Goal: Navigation & Orientation: Find specific page/section

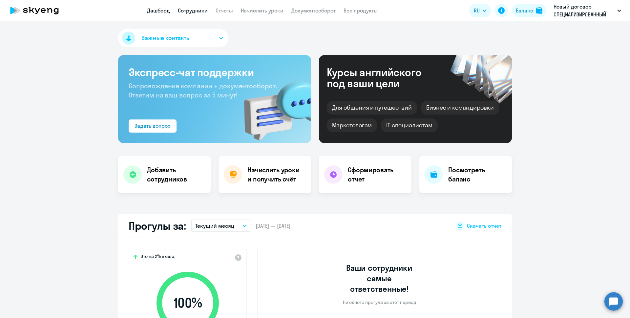
drag, startPoint x: 0, startPoint y: 0, endPoint x: 193, endPoint y: 9, distance: 193.0
click at [193, 9] on link "Сотрудники" at bounding box center [193, 10] width 30 height 7
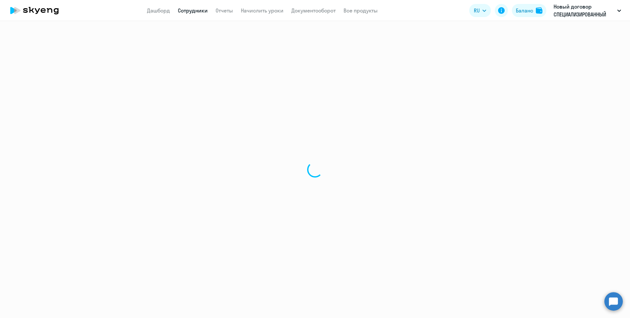
select select "30"
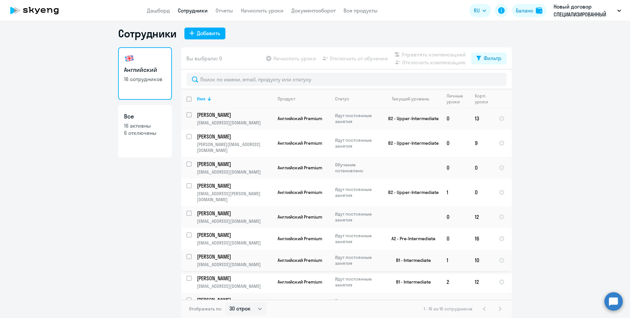
scroll to position [155, 0]
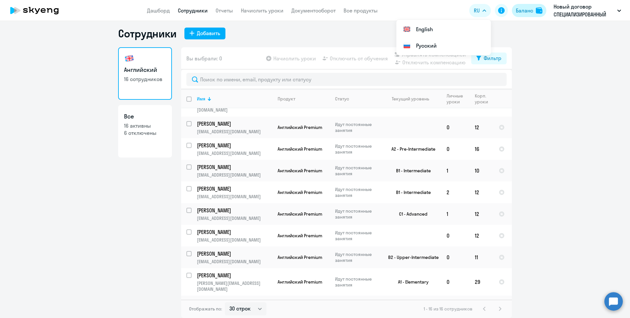
click at [527, 10] on div "Баланс" at bounding box center [523, 11] width 17 height 8
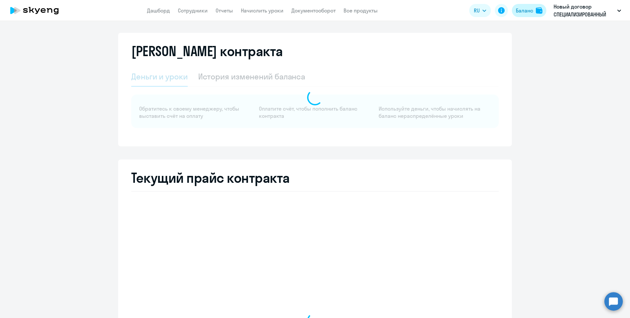
select select "english_adult_not_native_speaker"
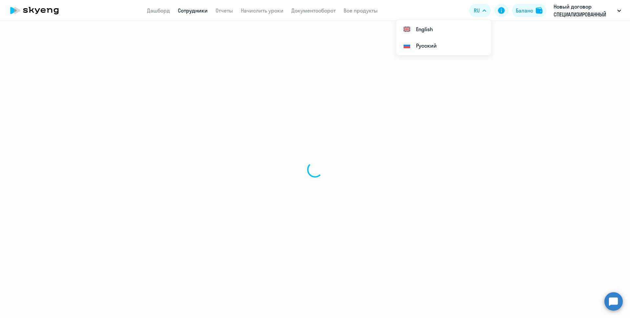
select select "30"
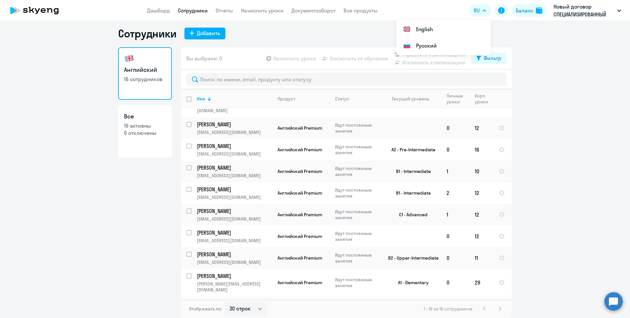
scroll to position [155, 0]
click at [586, 191] on ng-component "Сотрудники Добавить Английский 16 сотрудников Все 16 активны 6 отключены Вы выб…" at bounding box center [315, 172] width 630 height 291
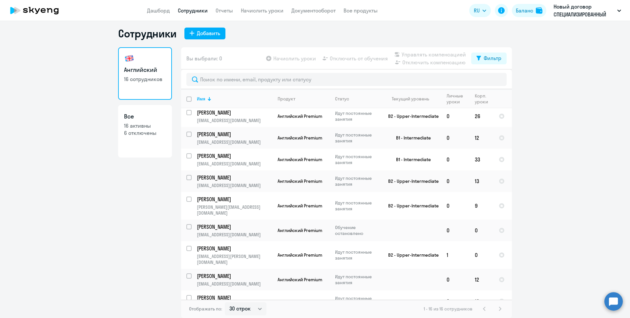
scroll to position [0, 0]
